Goal: Navigation & Orientation: Find specific page/section

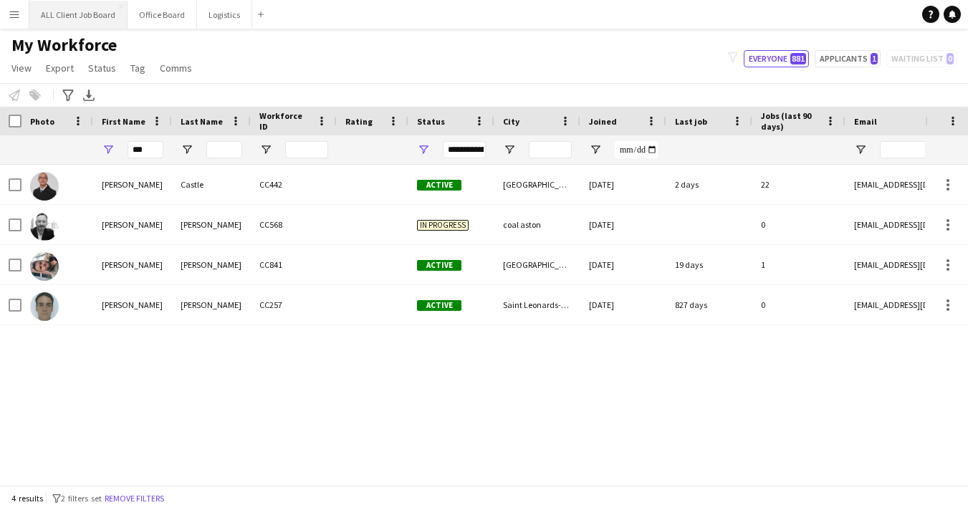
click at [78, 14] on button "ALL Client Job Board Close" at bounding box center [78, 15] width 98 height 28
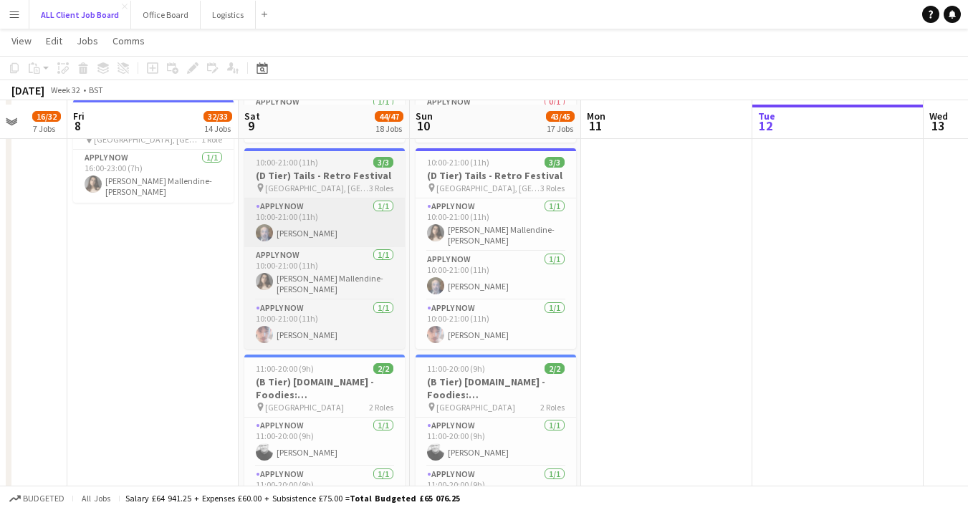
scroll to position [3567, 0]
